Goal: Obtain resource: Download file/media

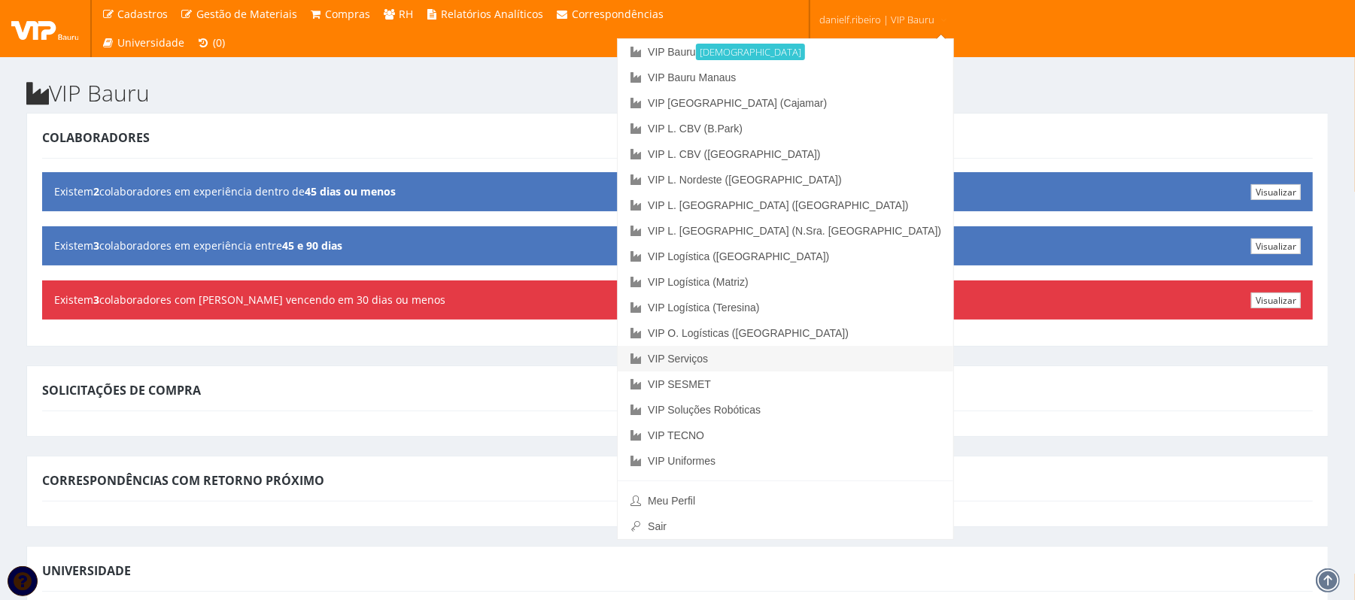
click at [844, 353] on link "VIP Serviços" at bounding box center [785, 359] width 335 height 26
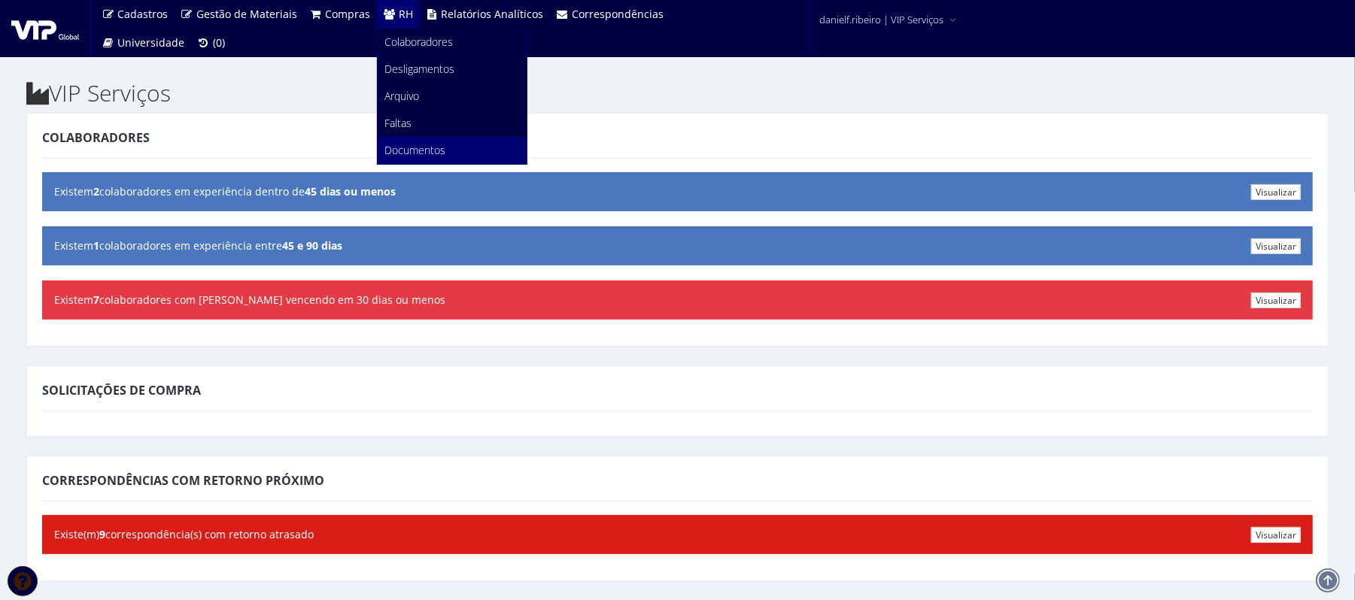
click at [399, 140] on link "Documentos" at bounding box center [452, 150] width 149 height 27
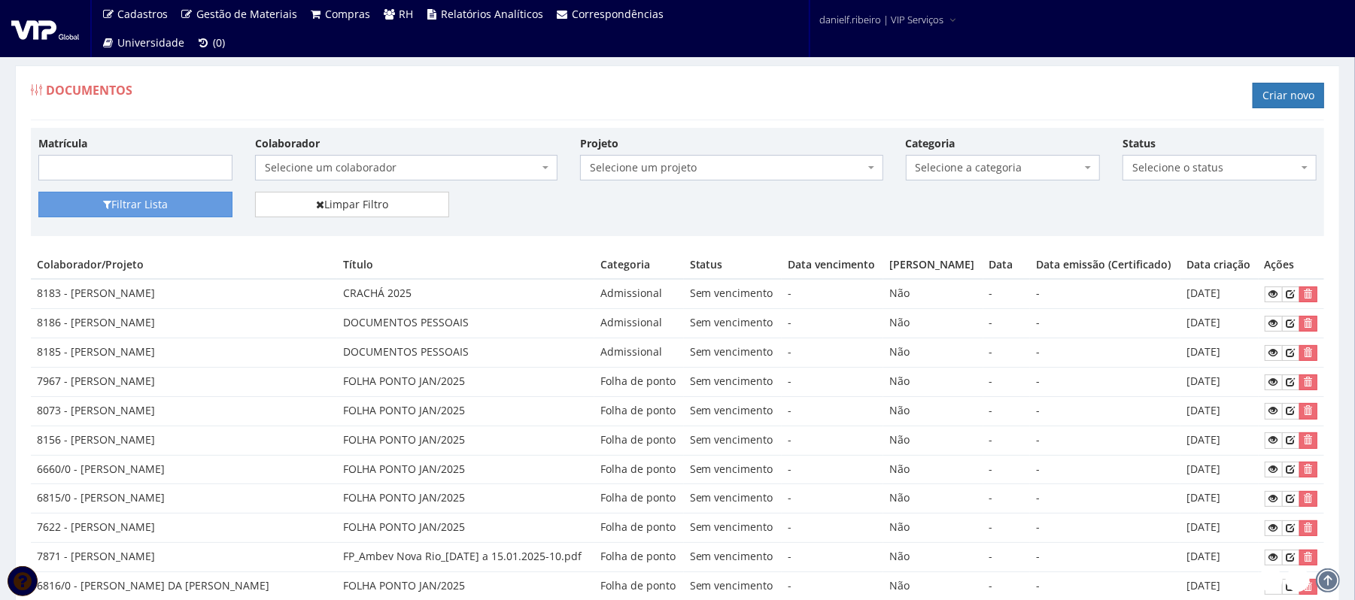
click at [412, 167] on span "Selecione um colaborador" at bounding box center [402, 167] width 274 height 15
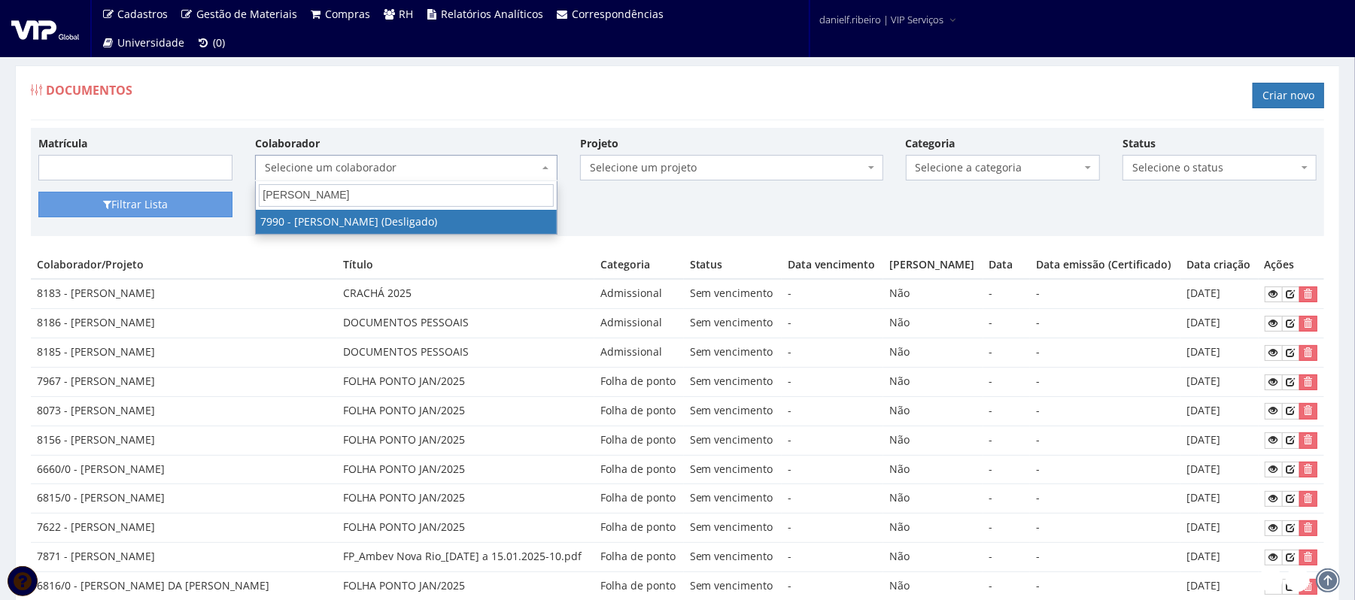
type input "LUIZ PAULO"
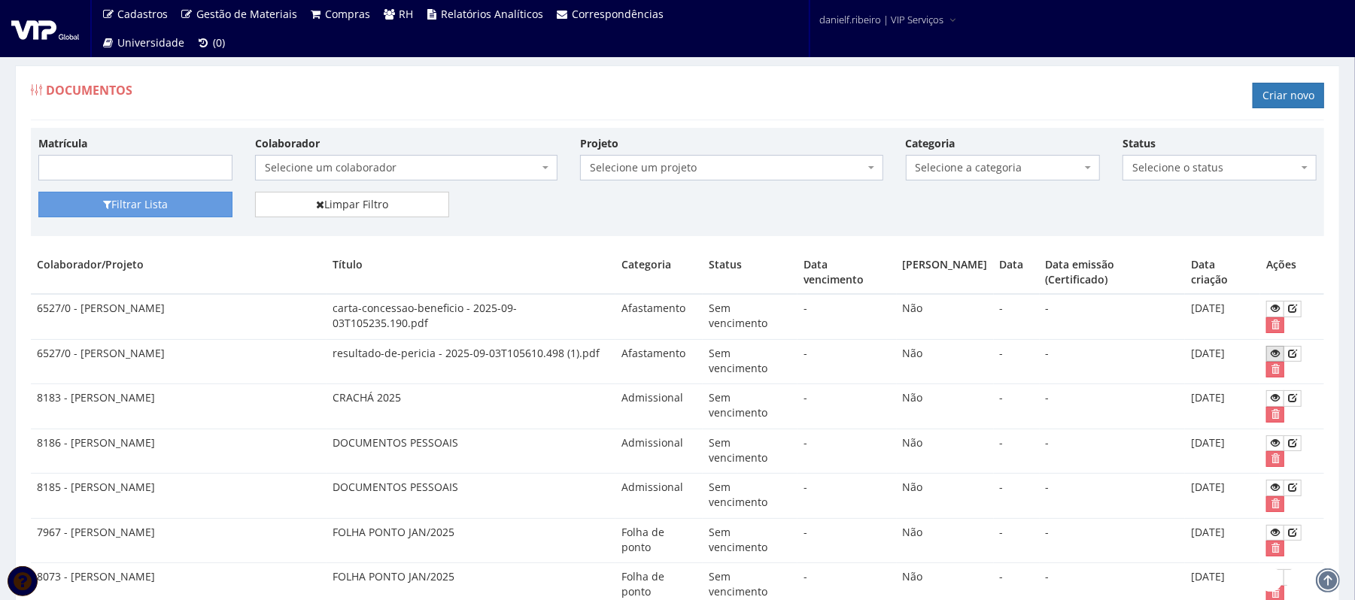
click at [1273, 355] on icon at bounding box center [1274, 353] width 9 height 11
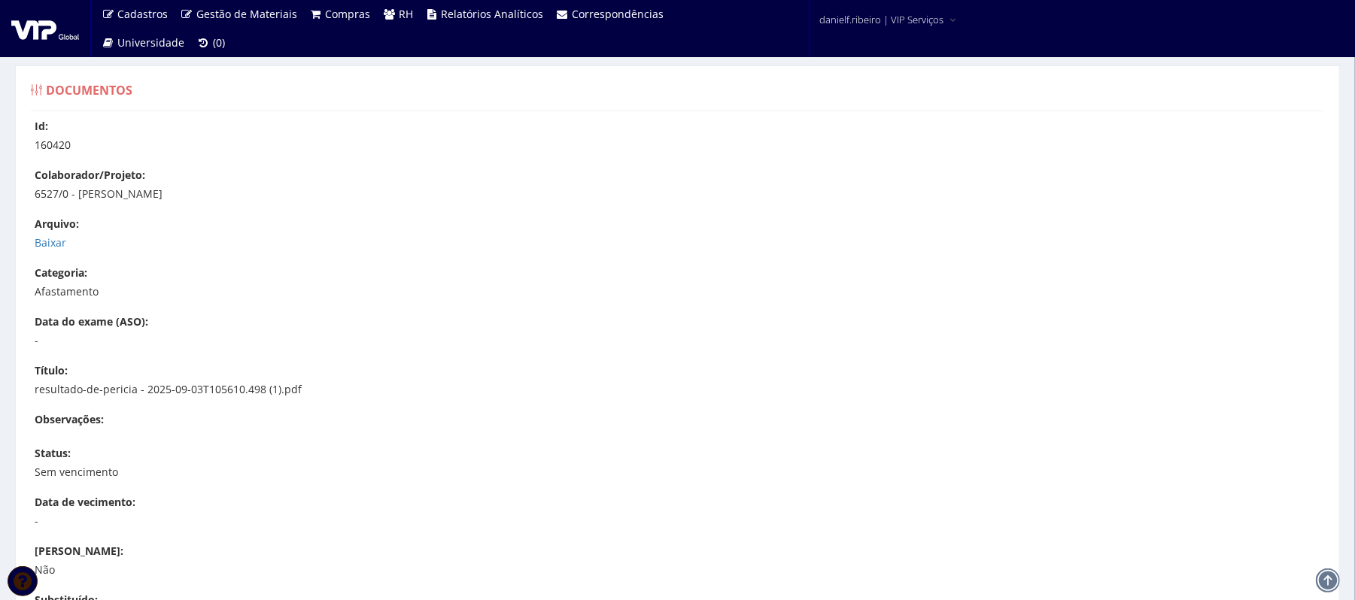
click at [66, 241] on p "Baixar" at bounding box center [685, 242] width 1300 height 15
click at [57, 244] on link "Baixar" at bounding box center [51, 242] width 32 height 14
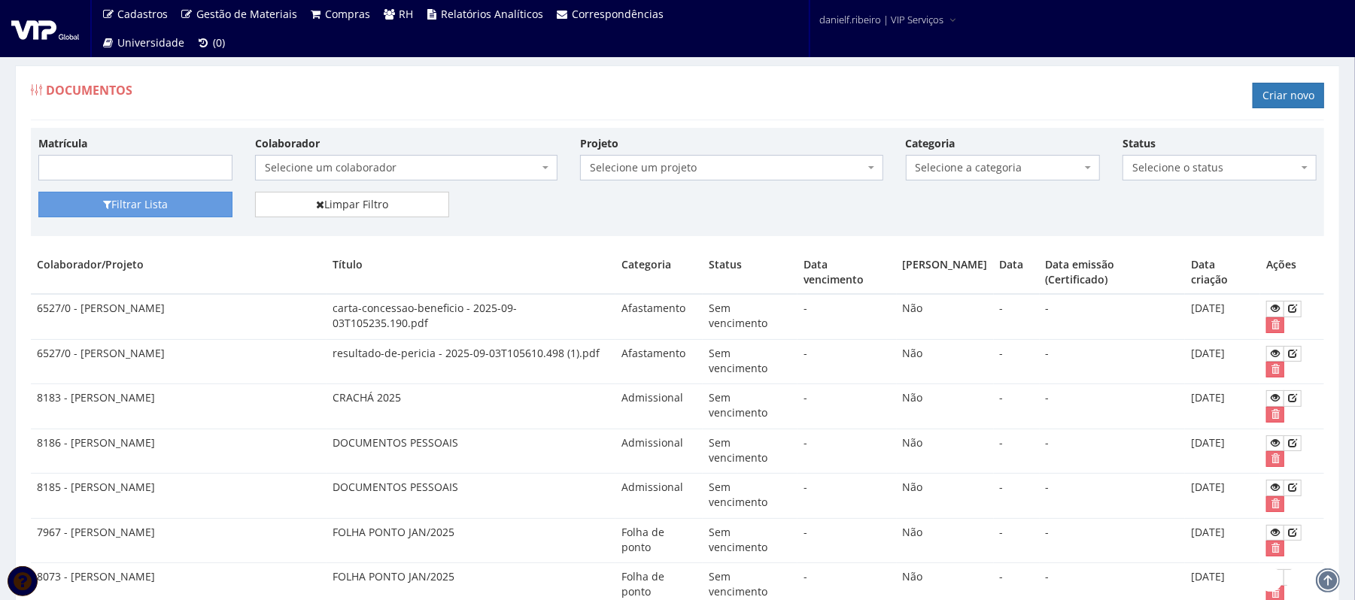
click at [966, 109] on div "Documentos Criar novo" at bounding box center [677, 97] width 1293 height 45
click at [723, 95] on div "Documentos Criar novo" at bounding box center [677, 97] width 1293 height 45
click at [361, 162] on span "Selecione um colaborador" at bounding box center [402, 167] width 274 height 15
click at [432, 162] on span "Selecione um colaborador" at bounding box center [402, 167] width 274 height 15
click at [388, 175] on span "Selecione um colaborador" at bounding box center [402, 167] width 274 height 15
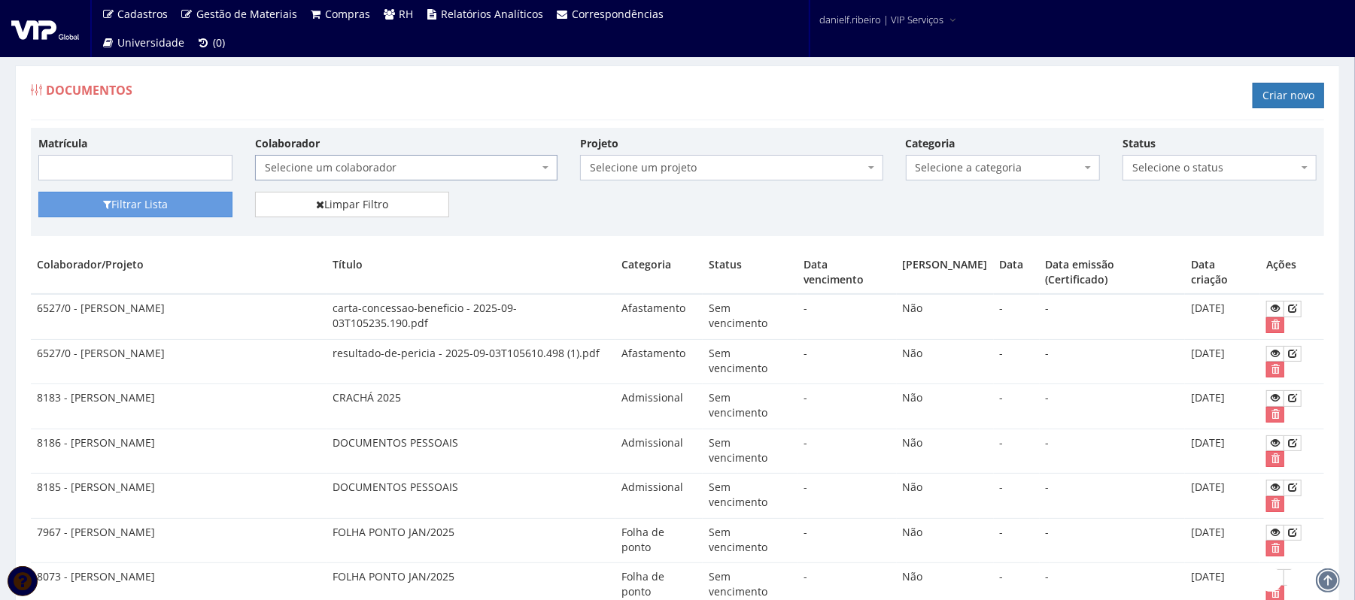
click at [475, 78] on div "Documentos Criar novo" at bounding box center [677, 97] width 1293 height 45
click at [674, 85] on div "Documentos Criar novo" at bounding box center [677, 97] width 1293 height 45
click at [469, 104] on div "Documentos Criar novo" at bounding box center [677, 97] width 1293 height 45
